Goal: Task Accomplishment & Management: Manage account settings

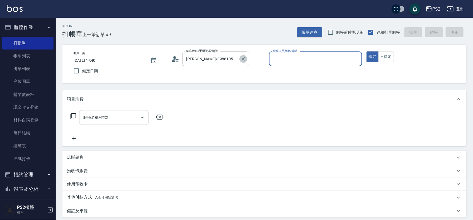
click at [245, 59] on icon "Clear" at bounding box center [243, 59] width 6 height 6
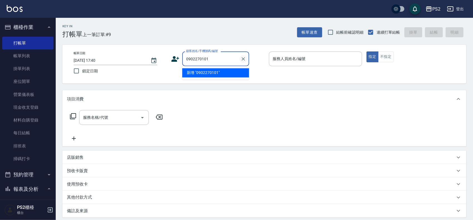
type input "0902270101"
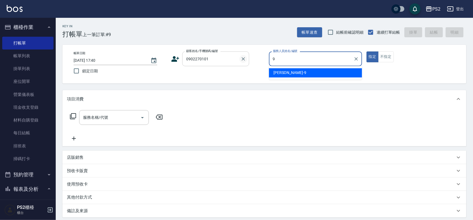
type input "[PERSON_NAME]-9"
type button "true"
type input "[PERSON_NAME]/0902270101/"
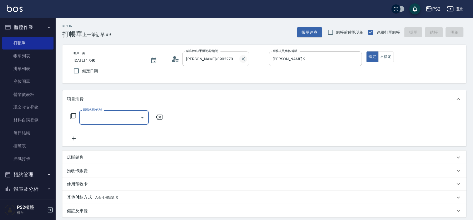
type input "0"
type input "染髮+髮還原1500(402)"
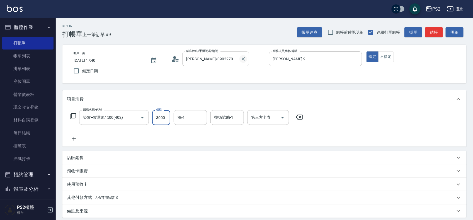
type input "3000"
type input "3"
type input "[PERSON_NAME]-20"
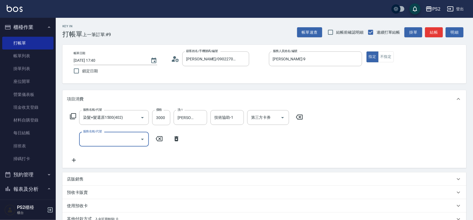
click at [97, 143] on input "服務名稱/代號" at bounding box center [110, 140] width 56 height 10
type input "退色肩帶下800(407)"
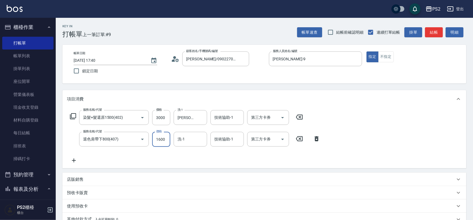
type input "1600"
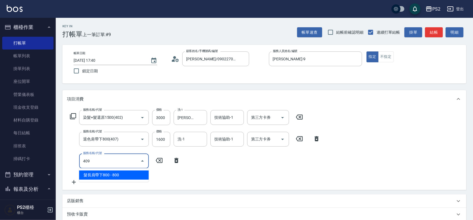
type input "髮長肩帶下800(409)"
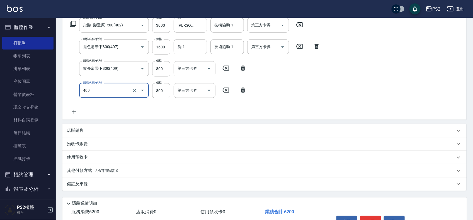
scroll to position [104, 0]
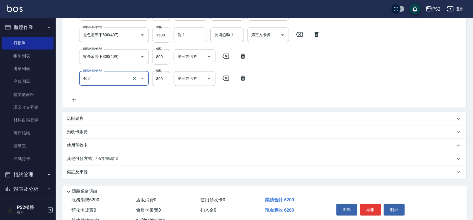
type input "髮長肩帶下800(409)"
click at [106, 160] on span "入金可用餘額: 0" at bounding box center [107, 159] width 24 height 4
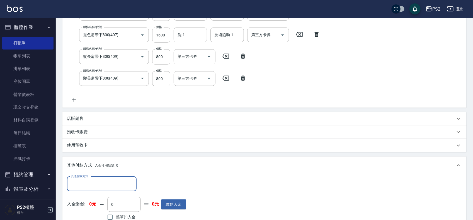
scroll to position [0, 0]
click at [95, 182] on input "其他付款方式" at bounding box center [101, 184] width 65 height 10
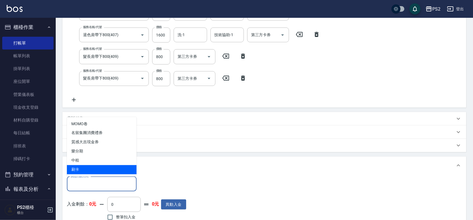
click at [88, 177] on div "其他付款方式" at bounding box center [102, 184] width 70 height 15
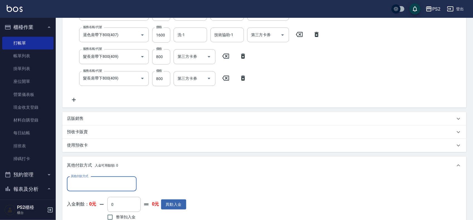
click at [88, 178] on div "其他付款方式" at bounding box center [102, 184] width 70 height 15
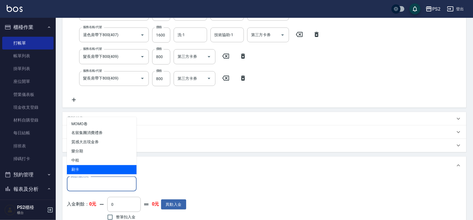
click at [89, 168] on span "刷卡" at bounding box center [102, 169] width 70 height 9
type input "刷卡"
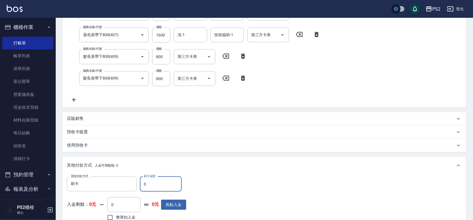
click at [155, 178] on input "0" at bounding box center [161, 184] width 42 height 15
click at [155, 179] on input "0" at bounding box center [161, 184] width 42 height 15
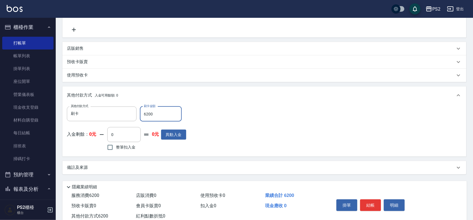
scroll to position [191, 0]
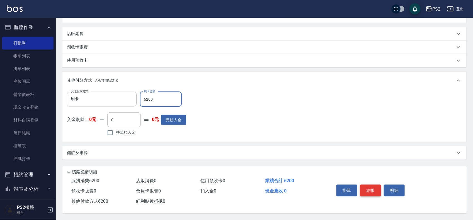
type input "6200"
drag, startPoint x: 368, startPoint y: 184, endPoint x: 364, endPoint y: 185, distance: 3.6
click at [367, 185] on button "結帳" at bounding box center [370, 191] width 21 height 12
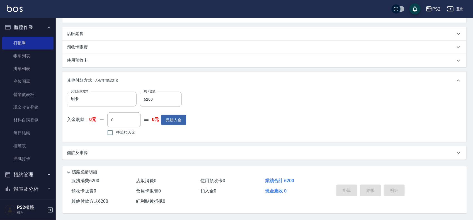
type input "[DATE] 19:27"
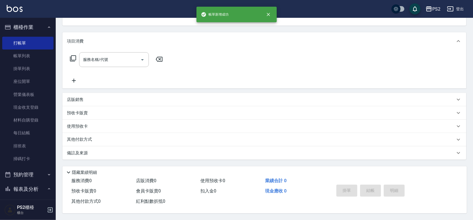
scroll to position [0, 0]
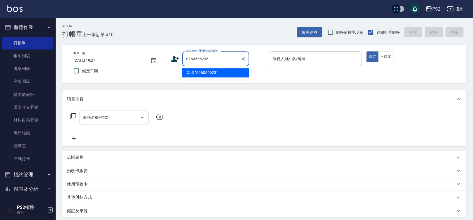
type input "0960566236"
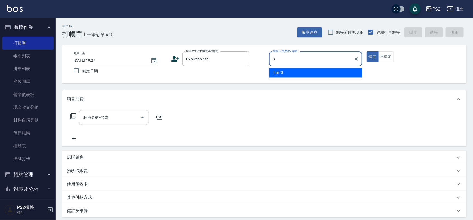
type input "Lori-8"
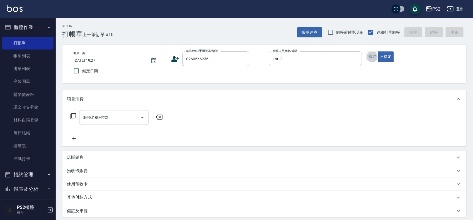
type input "[PERSON_NAME]/0960566236/"
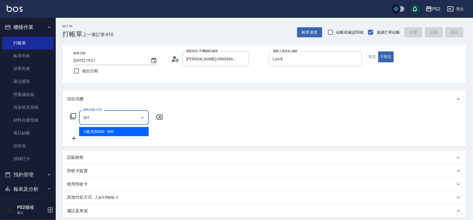
type input "C級洗剪400(201)"
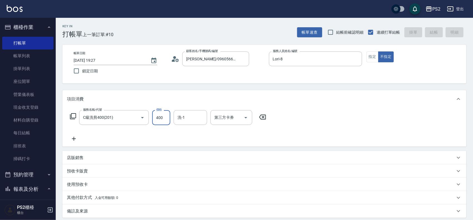
type input "[DATE] 19:28"
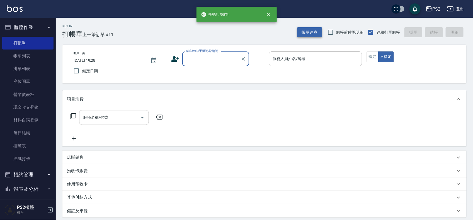
click at [304, 33] on button "帳單速查" at bounding box center [309, 32] width 25 height 10
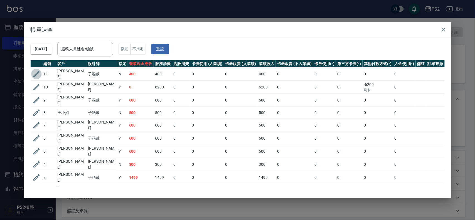
click at [37, 73] on icon "button" at bounding box center [36, 74] width 6 height 6
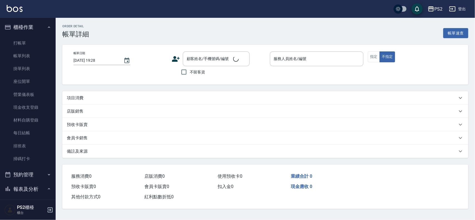
type input "[DATE] 19:27"
type input "Lori-8"
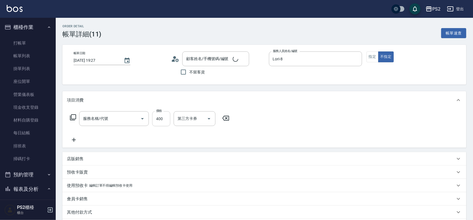
type input "[PERSON_NAME]/0960566236/"
type input "C級洗剪400(201)"
click at [183, 119] on input "洗-1" at bounding box center [190, 119] width 28 height 10
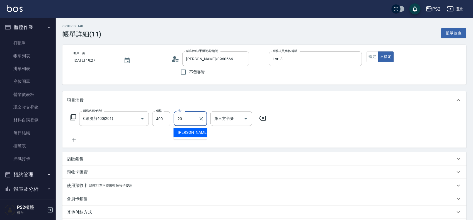
type input "[PERSON_NAME]-20"
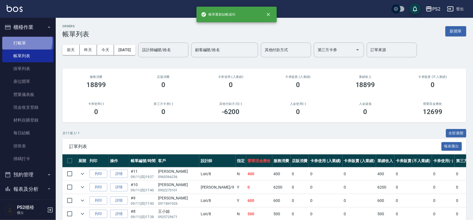
click at [25, 41] on link "打帳單" at bounding box center [27, 43] width 51 height 13
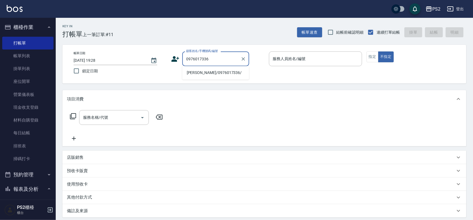
type input "[PERSON_NAME]/0976017336/"
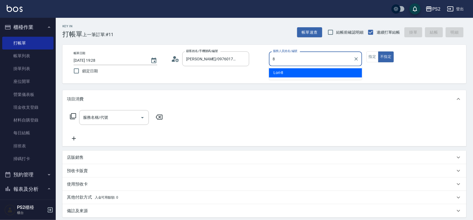
type input "Lori-8"
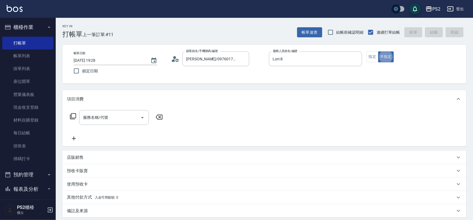
type button "false"
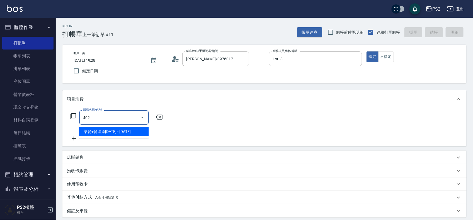
type input "染髮+髮還原1500(402)"
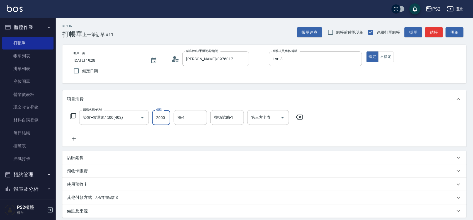
type input "2000"
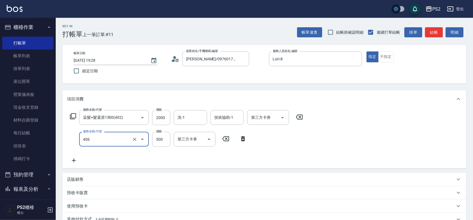
type input "退色肩帶上500(406)"
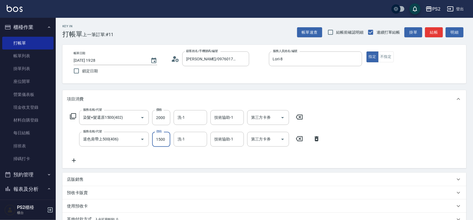
type input "1500"
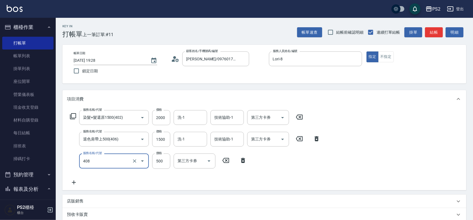
type input "髮長肩下500(408)"
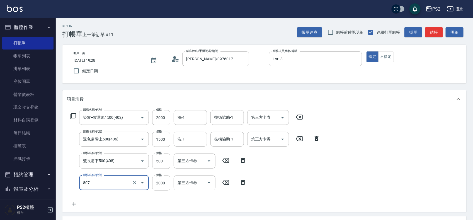
type input "SH熱朔單燙2000(807)"
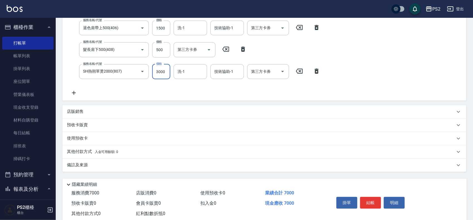
scroll to position [126, 0]
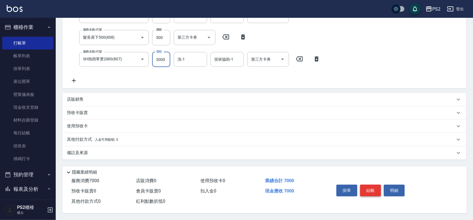
type input "3000"
click at [369, 188] on button "結帳" at bounding box center [370, 191] width 21 height 12
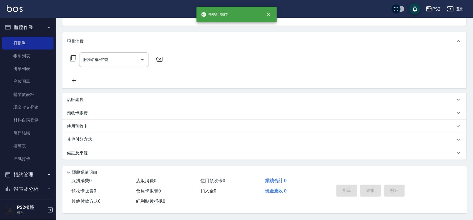
scroll to position [0, 0]
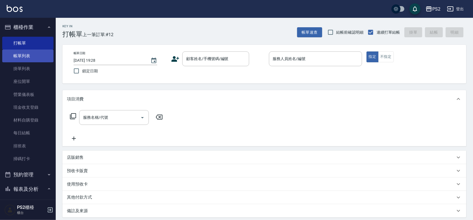
click at [11, 56] on link "帳單列表" at bounding box center [27, 56] width 51 height 13
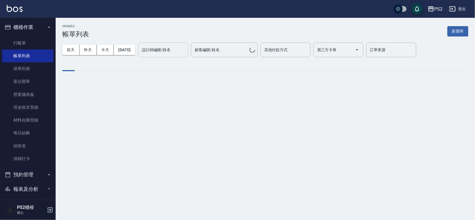
click at [164, 52] on input "設計師編號/姓名" at bounding box center [163, 50] width 45 height 10
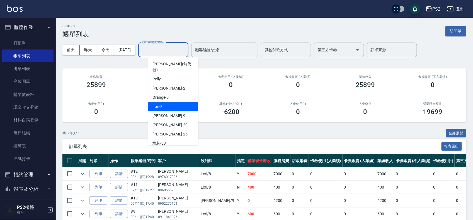
click at [179, 102] on div "Lori -8" at bounding box center [173, 106] width 50 height 9
type input "Lori-8"
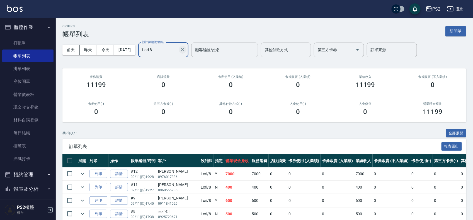
click at [185, 47] on icon "Clear" at bounding box center [183, 50] width 6 height 6
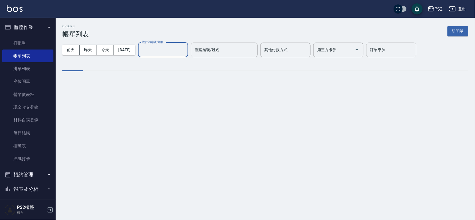
click at [169, 52] on input "設計師編號/姓名" at bounding box center [163, 50] width 45 height 10
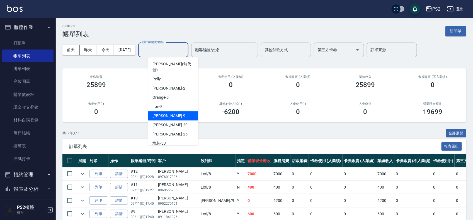
click at [159, 113] on span "[PERSON_NAME] -9" at bounding box center [168, 116] width 33 height 6
type input "[PERSON_NAME]-9"
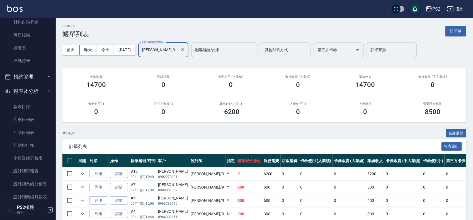
scroll to position [104, 0]
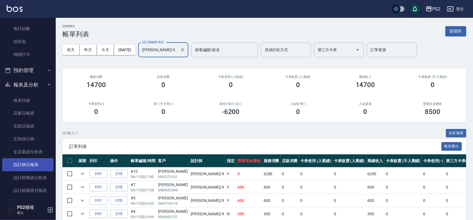
click at [28, 166] on link "設計師日報表" at bounding box center [27, 164] width 51 height 13
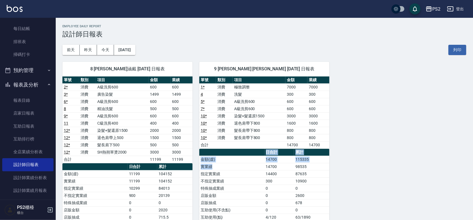
drag, startPoint x: 270, startPoint y: 167, endPoint x: 330, endPoint y: 166, distance: 60.7
click at [330, 166] on div "8 [PERSON_NAME]涵戴 [DATE] 日報表 單號 類別 項目 金額 業績 2 * 消費 A級洗剪600 600 600 3 * 消費 廣告染髮 …" at bounding box center [261, 170] width 410 height 231
click at [343, 162] on div "8 [PERSON_NAME]涵戴 [DATE] 日報表 單號 類別 項目 金額 業績 2 * 消費 A級洗剪600 600 600 3 * 消費 廣告染髮 …" at bounding box center [261, 170] width 410 height 231
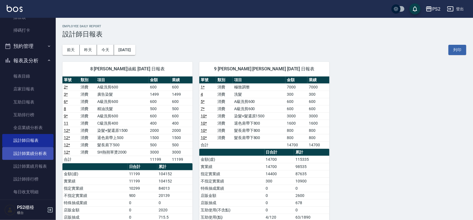
scroll to position [139, 0]
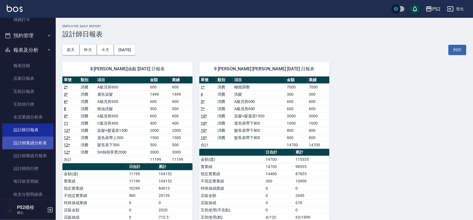
click at [27, 146] on link "設計師業績分析表" at bounding box center [27, 143] width 51 height 13
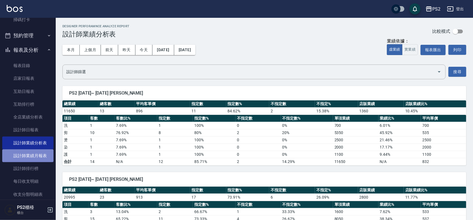
click at [28, 154] on link "設計師業績月報表" at bounding box center [27, 156] width 51 height 13
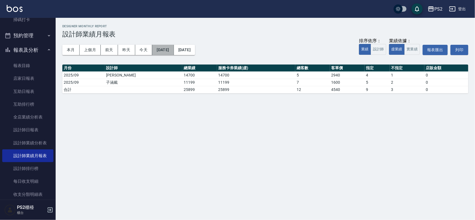
click at [172, 50] on button "[DATE]" at bounding box center [162, 50] width 21 height 10
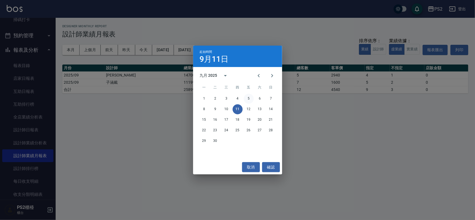
click at [248, 99] on button "5" at bounding box center [249, 99] width 10 height 10
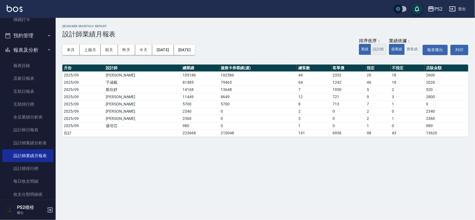
click at [375, 51] on button "設計師" at bounding box center [379, 49] width 16 height 11
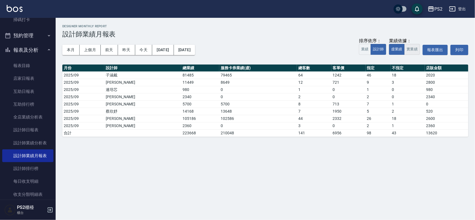
click at [409, 49] on button "實業績" at bounding box center [413, 49] width 16 height 11
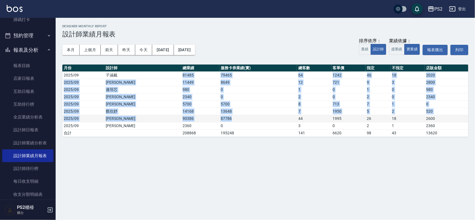
drag, startPoint x: 163, startPoint y: 76, endPoint x: 223, endPoint y: 119, distance: 73.5
click at [223, 119] on tbody "2025/09 子涵戴 81485 79465 64 1242 46 18 2020 2025/09 [PERSON_NAME] 11449 8649 12 …" at bounding box center [265, 104] width 406 height 65
click at [219, 119] on td "87786" at bounding box center [258, 118] width 78 height 7
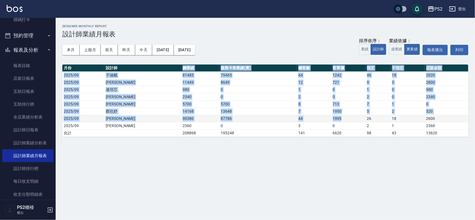
drag, startPoint x: 133, startPoint y: 70, endPoint x: 342, endPoint y: 118, distance: 214.4
click at [342, 118] on table "月份 設計師 總業績 服務卡券業績(實) 總客數 客單價 指定 不指定 店販金額 2025/09 子涵戴 81485 79465 64 1242 46 18 …" at bounding box center [265, 101] width 406 height 72
click at [342, 118] on td "1995" at bounding box center [349, 118] width 34 height 7
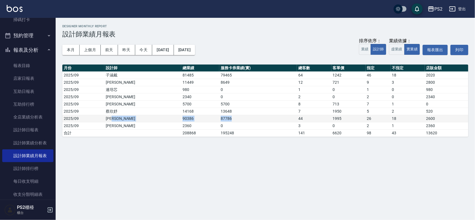
drag, startPoint x: 142, startPoint y: 121, endPoint x: 222, endPoint y: 119, distance: 80.0
click at [222, 119] on tr "2025/09 [PERSON_NAME] 90386 87786 44 1995 26 18 2600" at bounding box center [265, 118] width 406 height 7
click at [223, 119] on td "87786" at bounding box center [258, 118] width 78 height 7
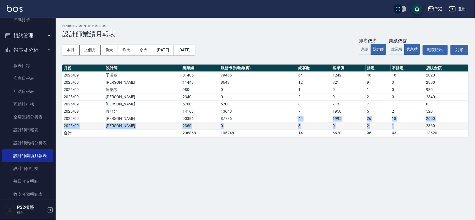
drag, startPoint x: 223, startPoint y: 119, endPoint x: 386, endPoint y: 128, distance: 163.5
click at [386, 128] on tbody "2025/09 子涵戴 81485 79465 64 1242 46 18 2020 2025/09 [PERSON_NAME] 11449 8649 12 …" at bounding box center [265, 104] width 406 height 65
click at [419, 121] on td "18" at bounding box center [408, 118] width 34 height 7
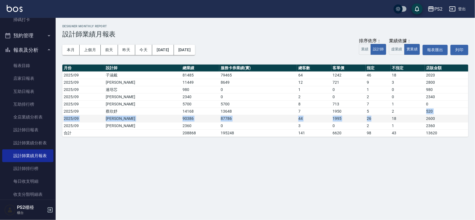
drag, startPoint x: 411, startPoint y: 115, endPoint x: 383, endPoint y: 117, distance: 28.5
click at [380, 117] on tbody "2025/09 子涵戴 81485 79465 64 1242 46 18 2020 2025/09 [PERSON_NAME] 11449 8649 12 …" at bounding box center [265, 104] width 406 height 65
click at [391, 117] on td "18" at bounding box center [408, 118] width 34 height 7
click at [449, 119] on td "2600" at bounding box center [446, 118] width 43 height 7
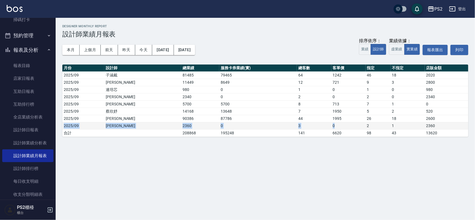
drag, startPoint x: 433, startPoint y: 119, endPoint x: 341, endPoint y: 127, distance: 92.8
click at [341, 126] on tbody "2025/09 子涵戴 81485 79465 64 1242 46 18 2020 2025/09 [PERSON_NAME] 11449 8649 12 …" at bounding box center [265, 104] width 406 height 65
click at [338, 135] on td "6620" at bounding box center [349, 133] width 34 height 7
drag, startPoint x: 168, startPoint y: 74, endPoint x: 262, endPoint y: 77, distance: 94.7
click at [262, 77] on tr "2025/09 子涵戴 81485 79465 64 1242 46 18 2020" at bounding box center [265, 75] width 406 height 7
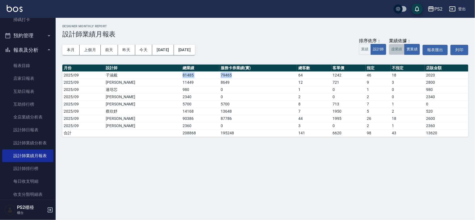
click at [397, 51] on button "虛業績" at bounding box center [397, 49] width 16 height 11
click at [409, 52] on button "實業績" at bounding box center [413, 49] width 16 height 11
click at [397, 52] on button "虛業績" at bounding box center [397, 49] width 16 height 11
click at [408, 52] on button "實業績" at bounding box center [413, 49] width 16 height 11
click at [28, 77] on link "店家日報表" at bounding box center [27, 78] width 51 height 13
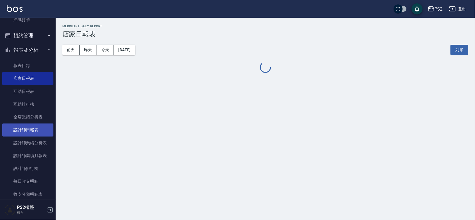
click at [39, 130] on link "設計師日報表" at bounding box center [27, 130] width 51 height 13
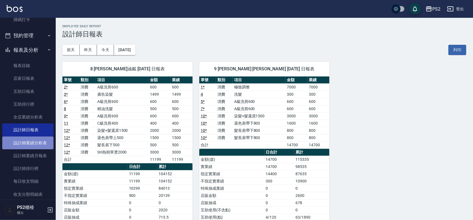
click at [38, 139] on link "設計師業績分析表" at bounding box center [27, 143] width 51 height 13
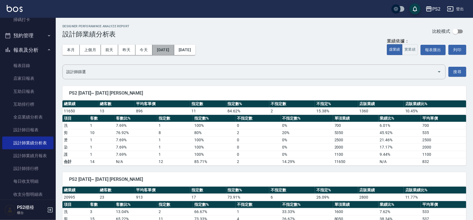
click at [173, 51] on button "[DATE]" at bounding box center [162, 50] width 21 height 10
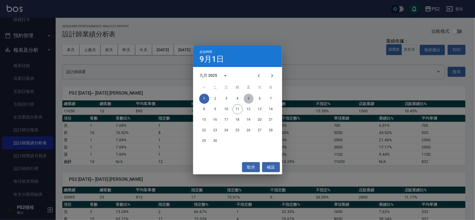
click at [247, 98] on button "5" at bounding box center [249, 99] width 10 height 10
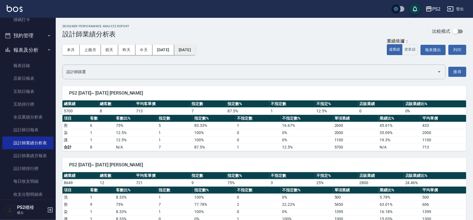
click at [195, 52] on button "[DATE]" at bounding box center [184, 50] width 21 height 10
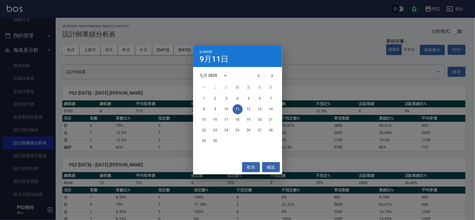
click at [333, 62] on div "結束時間 [DATE] 九月 2025 一 二 三 四 五 六 日 1 2 3 4 5 6 7 8 9 10 11 12 13 14 15 16 17 18 …" at bounding box center [237, 110] width 475 height 220
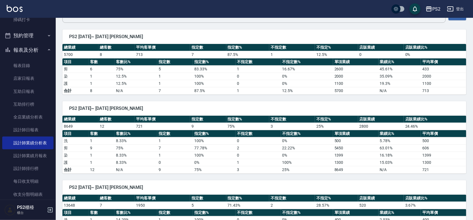
scroll to position [70, 0]
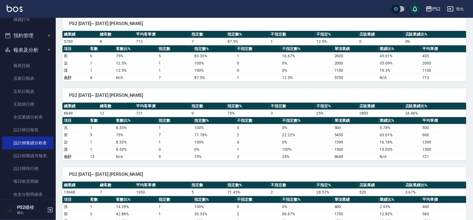
drag, startPoint x: 89, startPoint y: 115, endPoint x: 86, endPoint y: 115, distance: 3.3
click at [86, 115] on td "8649" at bounding box center [80, 113] width 36 height 7
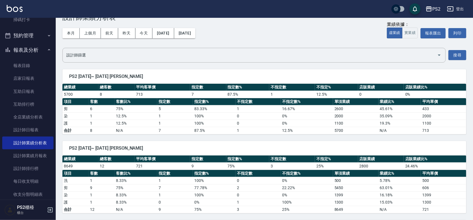
scroll to position [0, 0]
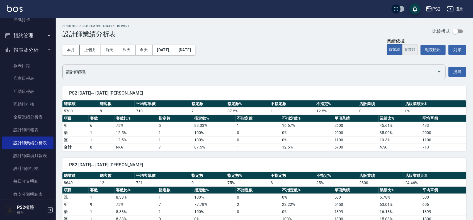
click at [408, 50] on button "實業績" at bounding box center [410, 49] width 16 height 11
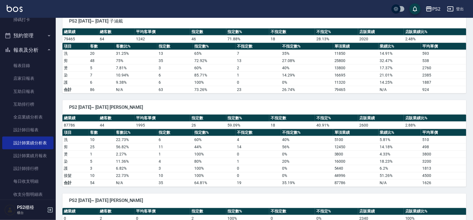
scroll to position [279, 0]
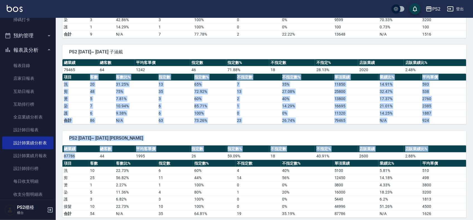
drag, startPoint x: 84, startPoint y: 76, endPoint x: 96, endPoint y: 164, distance: 88.9
click at [95, 160] on div "PS2 [DATE]~ [DATE] [PERSON_NAME] 總業績 總客數 平均客單價 指定數 指定數% 不指定數 不指定% 店販業績 店販業績比% 5…" at bounding box center [261, 85] width 410 height 568
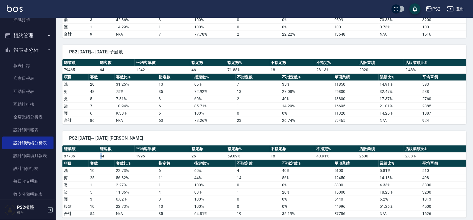
click at [101, 157] on td "44" at bounding box center [116, 156] width 36 height 7
click at [242, 160] on td "59.09 %" at bounding box center [247, 156] width 43 height 7
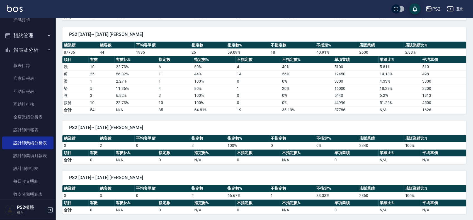
scroll to position [383, 0]
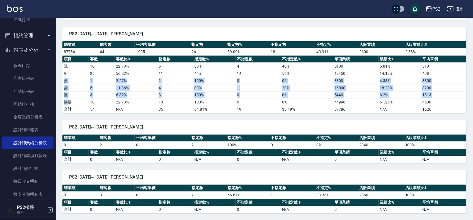
drag, startPoint x: 111, startPoint y: 105, endPoint x: 434, endPoint y: 74, distance: 324.5
click at [434, 74] on tbody "洗 10 22.73 % 6 60 % 4 40 % 5100 5.81 % 510 剪 25 56.82 % 11 44 % 14 56 % 12450 1…" at bounding box center [264, 88] width 404 height 51
drag, startPoint x: 441, startPoint y: 91, endPoint x: 442, endPoint y: 99, distance: 8.2
click at [441, 91] on td "3200" at bounding box center [443, 87] width 45 height 7
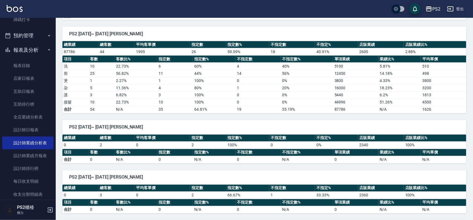
click at [442, 121] on div "PS2 [DATE]~ [DATE] [PERSON_NAME] 總業績 總客數 平均客單價 指定數 指定數% 不指定數 不指定% 店販業績 店販業績比% 0…" at bounding box center [261, 139] width 410 height 50
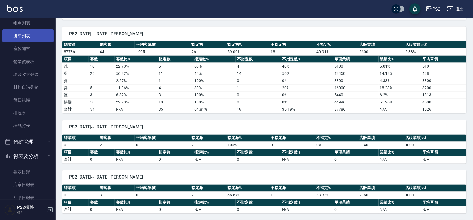
scroll to position [0, 0]
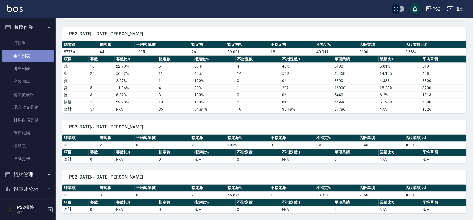
click at [30, 56] on link "帳單列表" at bounding box center [27, 56] width 51 height 13
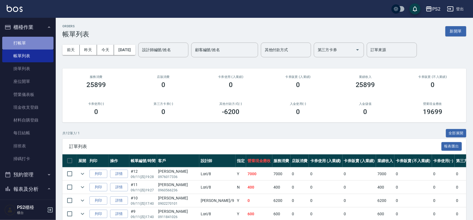
click at [46, 48] on link "打帳單" at bounding box center [27, 43] width 51 height 13
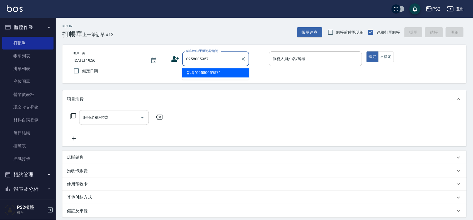
type input "0958005957"
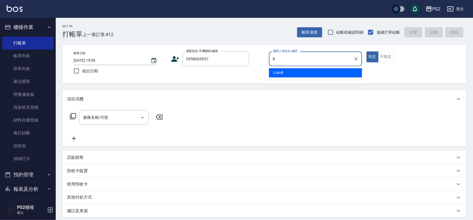
type input "Lori-8"
type button "true"
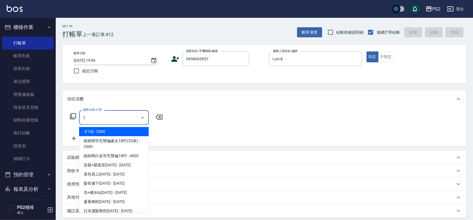
type input "10"
type input "[PERSON_NAME]/0958005957/"
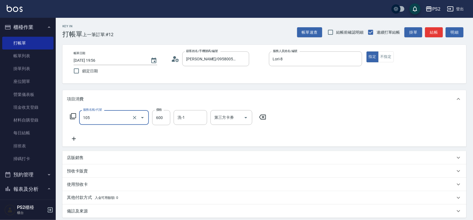
type input "A級洗剪600(105)"
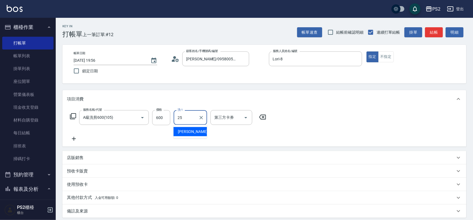
type input "[PERSON_NAME]-25"
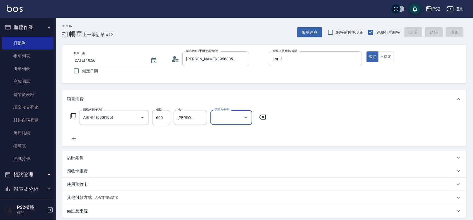
type input "[DATE] 19:57"
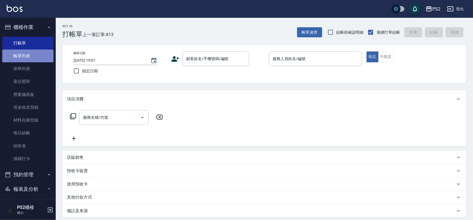
click at [30, 50] on link "帳單列表" at bounding box center [27, 56] width 51 height 13
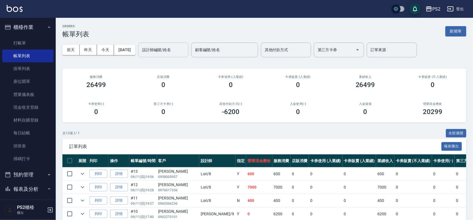
click at [171, 49] on input "設計師編號/姓名" at bounding box center [163, 50] width 45 height 10
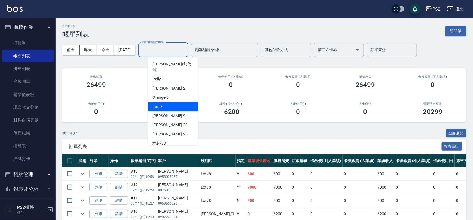
click at [162, 102] on div "Lori -8" at bounding box center [173, 106] width 50 height 9
type input "Lori-8"
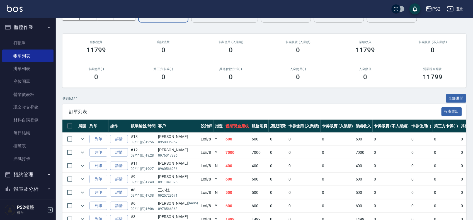
scroll to position [70, 0]
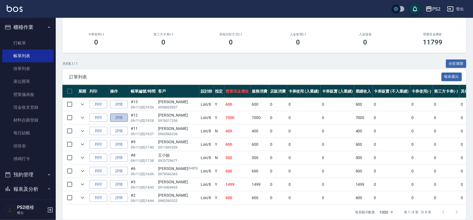
click at [123, 119] on link "詳情" at bounding box center [119, 118] width 18 height 9
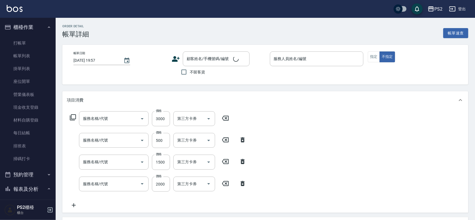
type input "[DATE] 19:28"
type input "Lori-8"
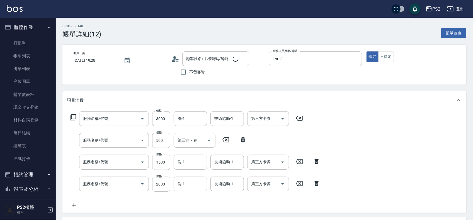
type input "SH熱朔單燙2000(807)"
type input "髮長肩下500(408)"
type input "退色肩帶上500(406)"
type input "染髮+髮還原1500(402)"
type input "[PERSON_NAME]/0976017336/"
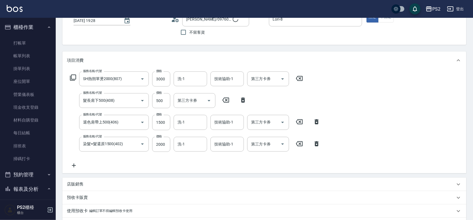
scroll to position [104, 0]
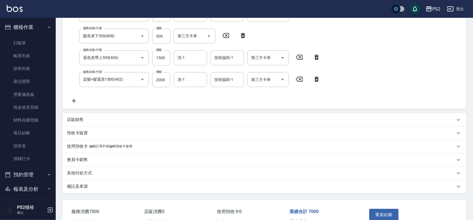
click at [90, 123] on div "店販銷售" at bounding box center [261, 120] width 388 height 6
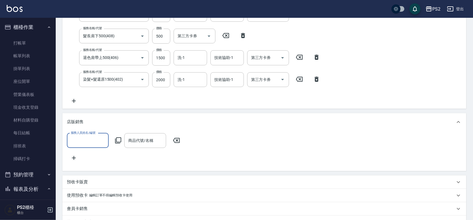
scroll to position [0, 0]
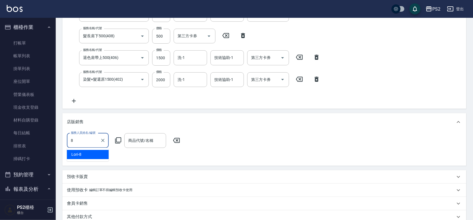
type input "Lori-8"
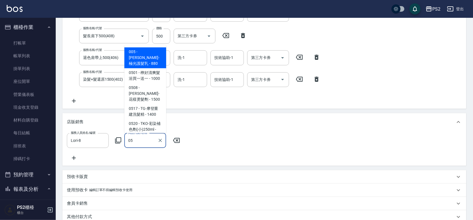
type input "0"
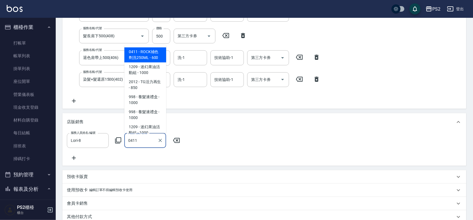
type input "ROCK補色劑洗250ML"
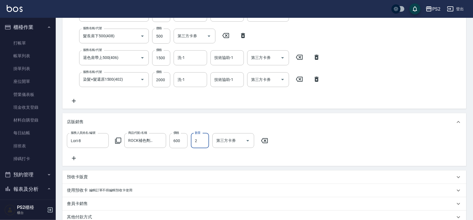
type input "2"
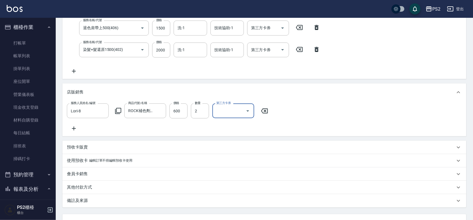
scroll to position [187, 0]
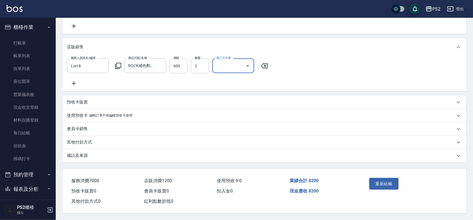
click at [91, 140] on p "其他付款方式" at bounding box center [79, 143] width 25 height 6
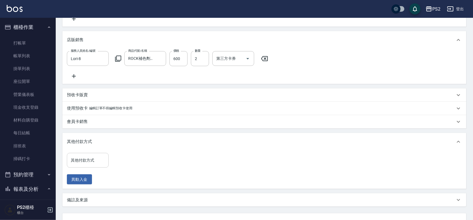
click at [85, 160] on div "其他付款方式 其他付款方式 異動入金" at bounding box center [264, 170] width 404 height 38
click at [85, 162] on input "其他付款方式" at bounding box center [87, 161] width 37 height 10
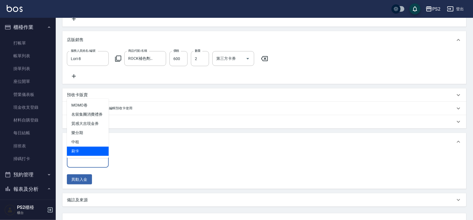
drag, startPoint x: 88, startPoint y: 151, endPoint x: 111, endPoint y: 160, distance: 24.4
click at [89, 151] on span "刷卡" at bounding box center [88, 151] width 42 height 9
type input "刷卡"
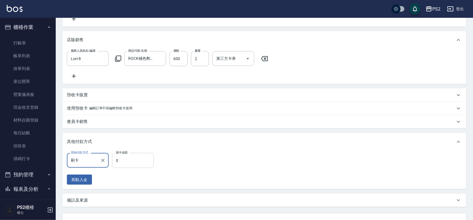
click at [126, 168] on input "0" at bounding box center [133, 160] width 42 height 15
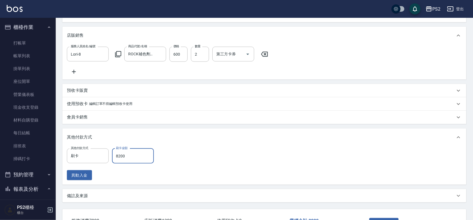
scroll to position [238, 0]
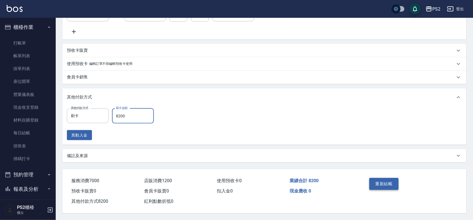
type input "8200"
click at [399, 182] on div "重新結帳" at bounding box center [388, 188] width 43 height 24
click at [383, 185] on button "重新結帳" at bounding box center [384, 184] width 30 height 12
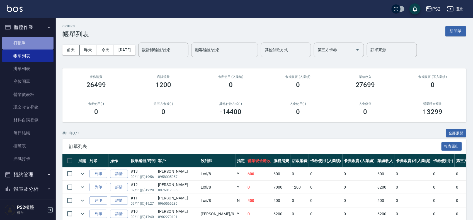
click at [28, 42] on link "打帳單" at bounding box center [27, 43] width 51 height 13
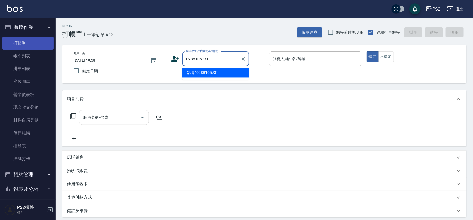
type input "0988105731"
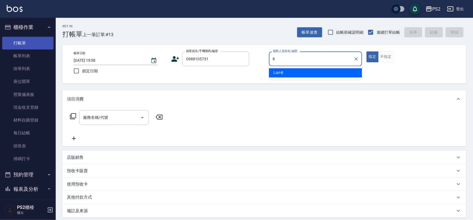
type input "Lori-8"
type button "true"
type input "[PERSON_NAME]/0988105731/"
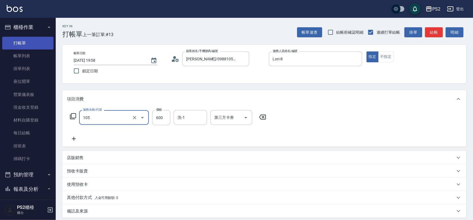
type input "A級洗剪600(105)"
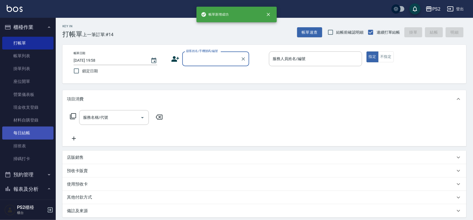
click at [27, 130] on link "每日結帳" at bounding box center [27, 133] width 51 height 13
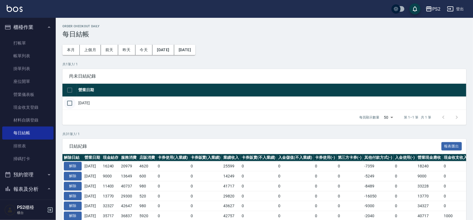
click at [69, 102] on input "checkbox" at bounding box center [70, 103] width 12 height 12
checkbox input "true"
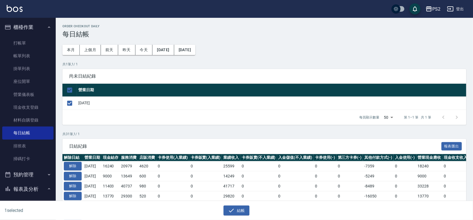
click at [234, 211] on icon "button" at bounding box center [231, 210] width 7 height 7
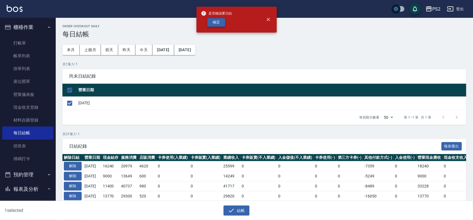
click at [221, 21] on button "確定" at bounding box center [216, 22] width 18 height 9
checkbox input "false"
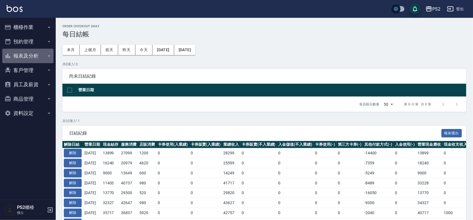
drag, startPoint x: 22, startPoint y: 59, endPoint x: 24, endPoint y: 80, distance: 20.4
click at [23, 59] on button "報表及分析" at bounding box center [27, 56] width 51 height 14
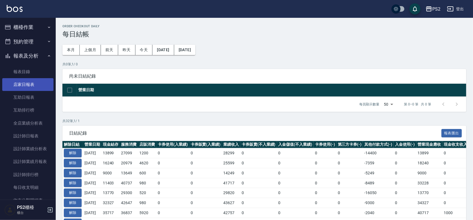
click at [25, 89] on link "店家日報表" at bounding box center [27, 84] width 51 height 13
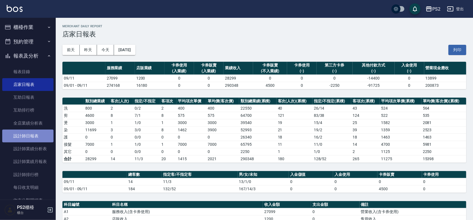
click at [33, 134] on link "設計師日報表" at bounding box center [27, 136] width 51 height 13
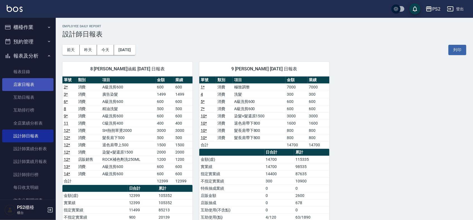
click at [33, 84] on link "店家日報表" at bounding box center [27, 84] width 51 height 13
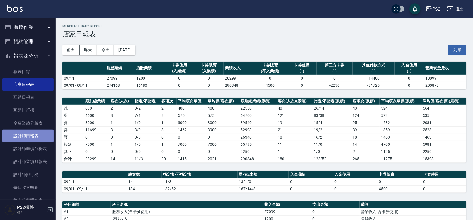
click at [30, 135] on link "設計師日報表" at bounding box center [27, 136] width 51 height 13
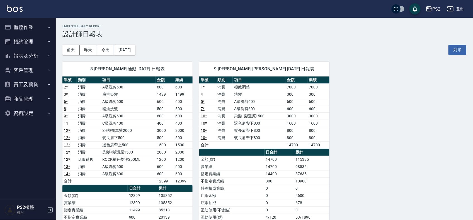
scroll to position [35, 0]
